Goal: Navigation & Orientation: Find specific page/section

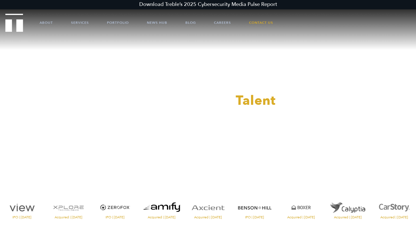
click at [54, 24] on ul "About Services Portfolio News Hub Blog Careers Contact Us" at bounding box center [208, 22] width 370 height 17
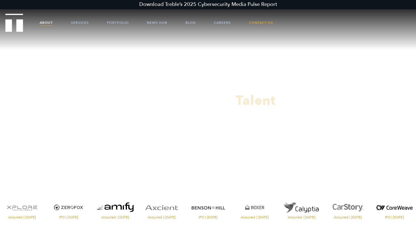
click at [45, 24] on link "About" at bounding box center [46, 22] width 13 height 17
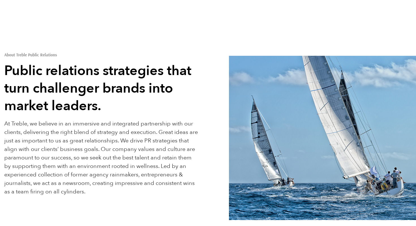
scroll to position [225, 0]
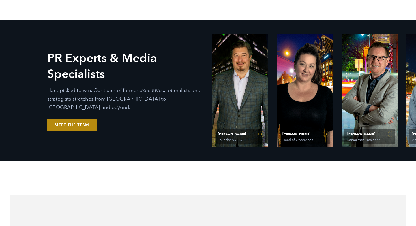
click at [79, 122] on link "Meet the Team" at bounding box center [71, 125] width 49 height 12
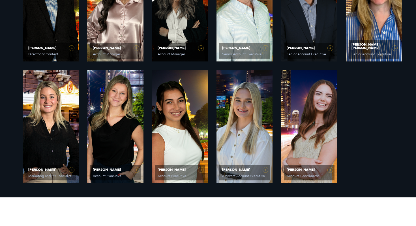
scroll to position [473, 0]
